Goal: Information Seeking & Learning: Learn about a topic

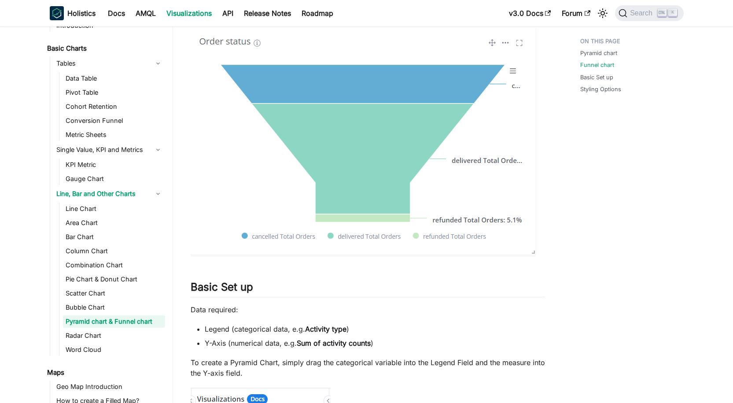
scroll to position [507, 0]
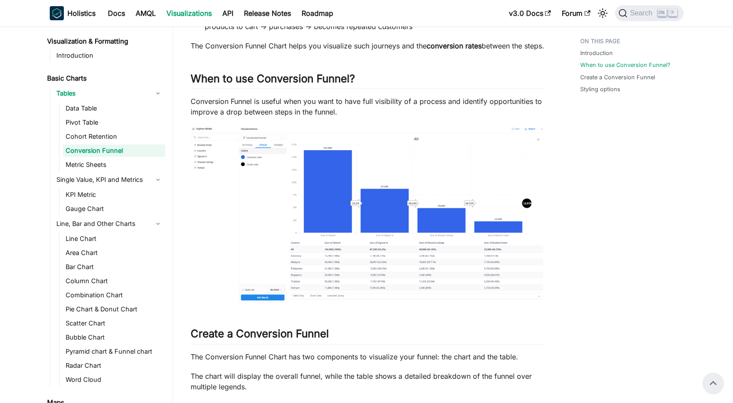
scroll to position [220, 0]
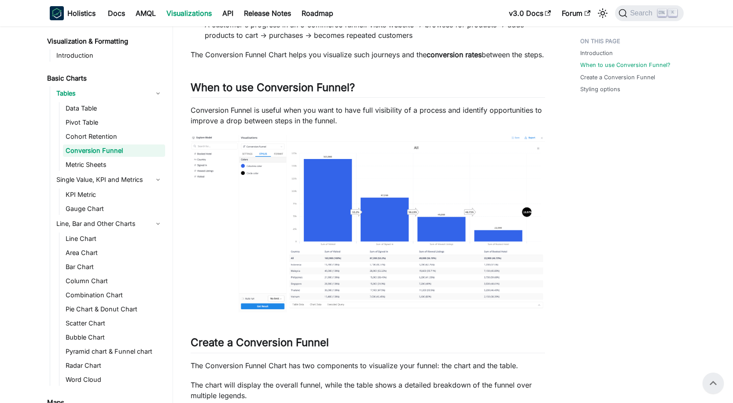
click at [338, 255] on img at bounding box center [368, 223] width 354 height 177
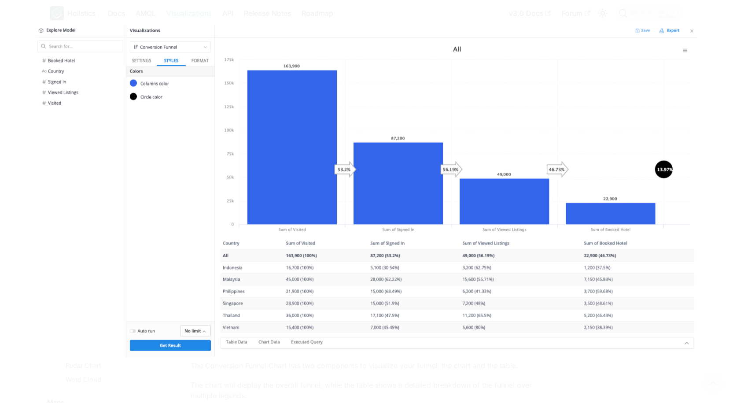
click at [272, 210] on img at bounding box center [367, 191] width 662 height 332
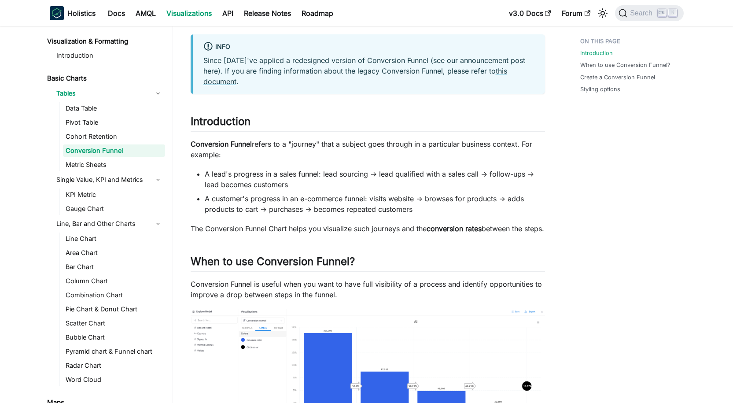
scroll to position [44, 0]
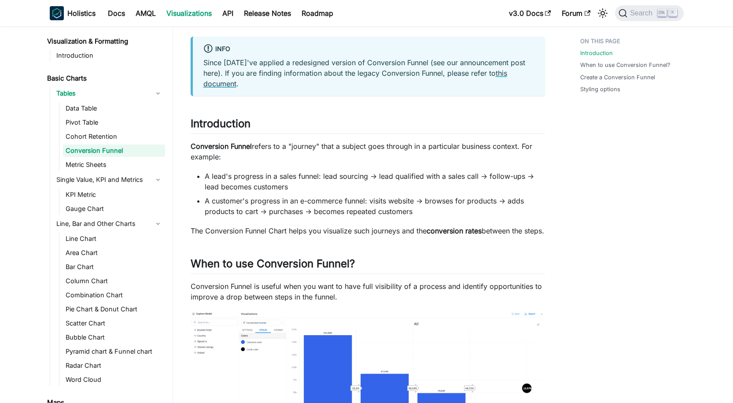
click at [291, 81] on link "this document" at bounding box center [355, 78] width 304 height 19
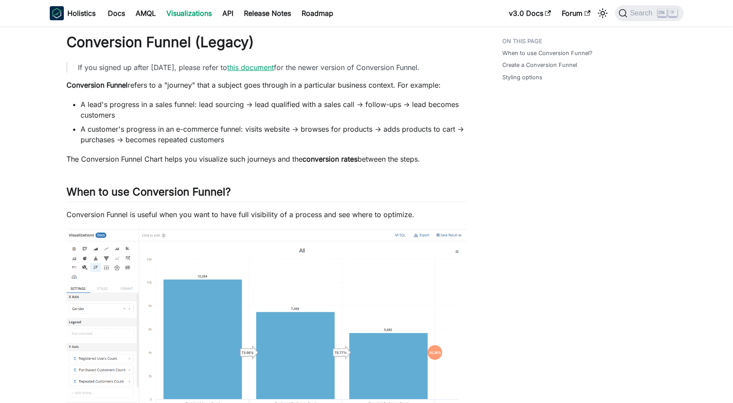
click at [274, 69] on link "this document" at bounding box center [250, 67] width 47 height 9
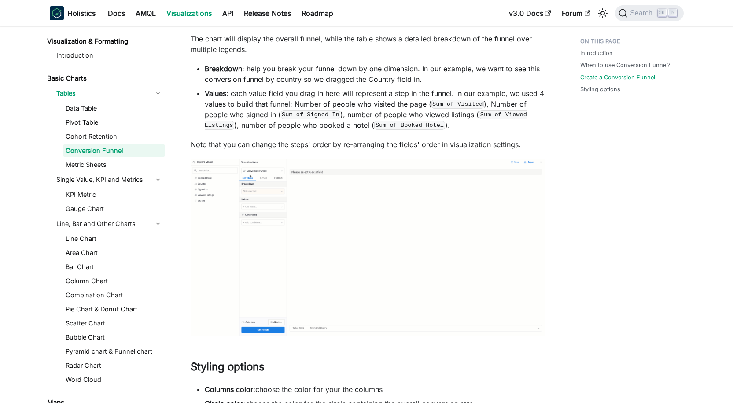
scroll to position [572, 0]
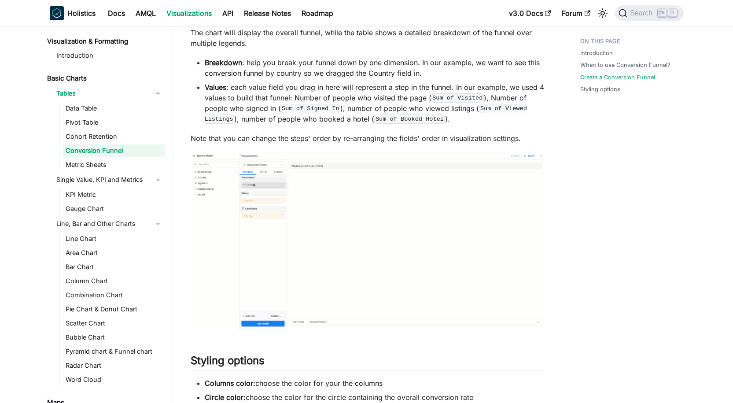
click at [275, 253] on img at bounding box center [368, 241] width 354 height 178
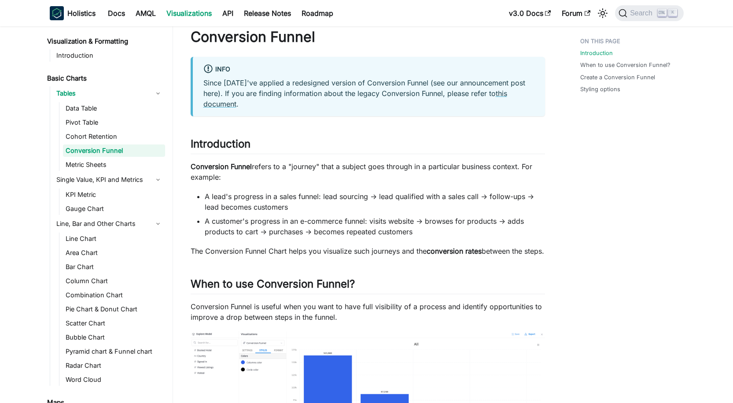
scroll to position [23, 0]
click at [93, 187] on li "Single Value, KPI and Metrics KPI Metric Gauge Chart" at bounding box center [109, 194] width 111 height 42
click at [93, 188] on li "Single Value, KPI and Metrics KPI Metric Gauge Chart" at bounding box center [109, 194] width 111 height 42
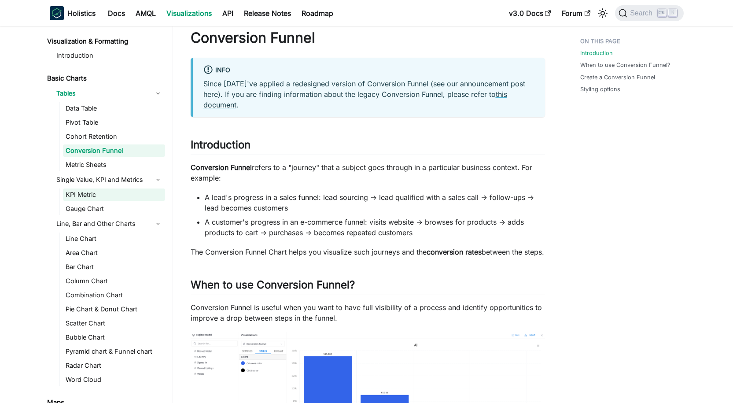
click at [96, 192] on link "KPI Metric" at bounding box center [114, 194] width 102 height 12
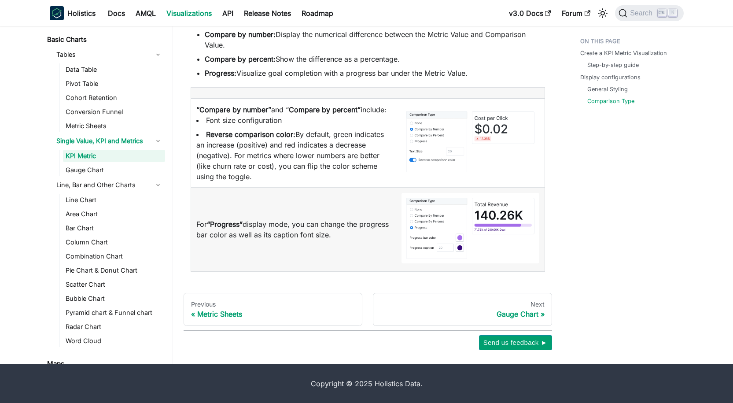
scroll to position [1830, 0]
click at [109, 126] on link "Metric Sheets" at bounding box center [114, 126] width 102 height 12
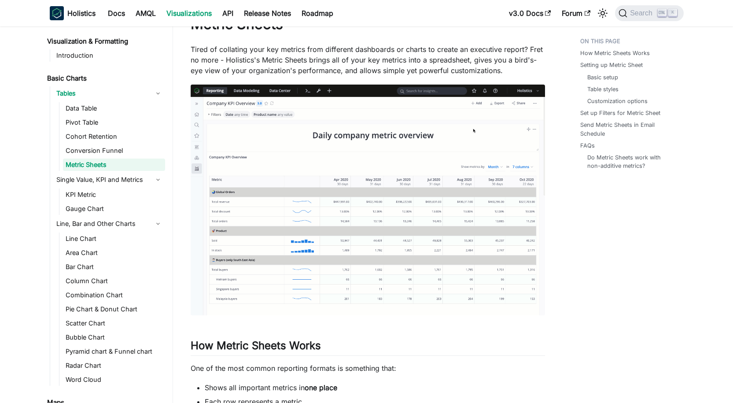
scroll to position [88, 0]
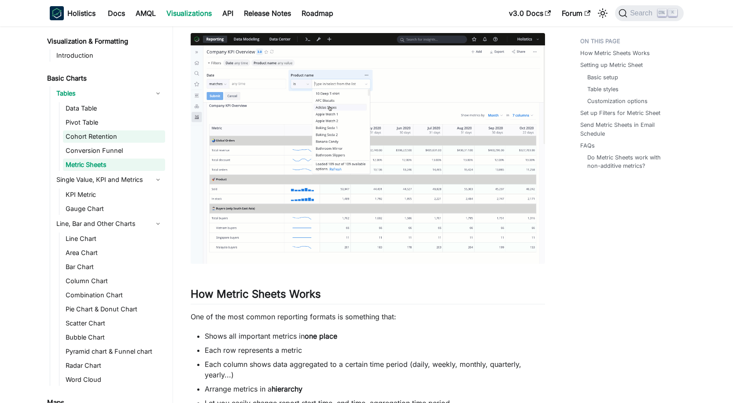
click at [99, 141] on link "Cohort Retention" at bounding box center [114, 136] width 102 height 12
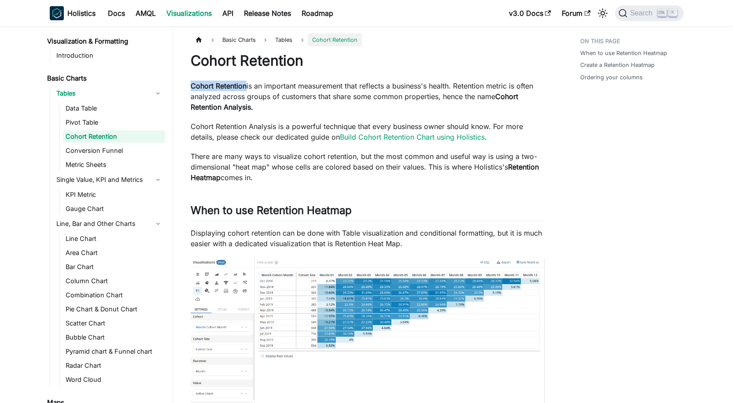
drag, startPoint x: 245, startPoint y: 85, endPoint x: 179, endPoint y: 88, distance: 66.1
copy strong "Cohort Retention"
click at [404, 300] on img at bounding box center [368, 340] width 354 height 165
click at [358, 139] on link "Build Cohort Retention Chart using Holistics" at bounding box center [412, 137] width 145 height 9
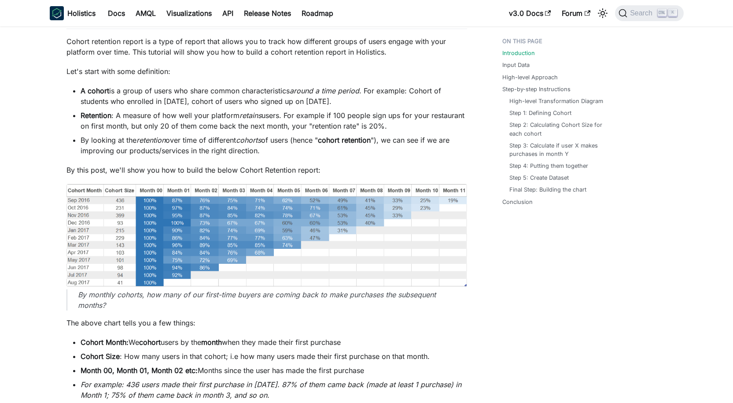
scroll to position [132, 0]
